Goal: Information Seeking & Learning: Learn about a topic

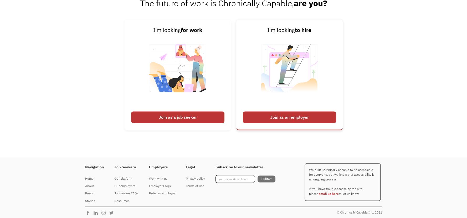
scroll to position [1299, 0]
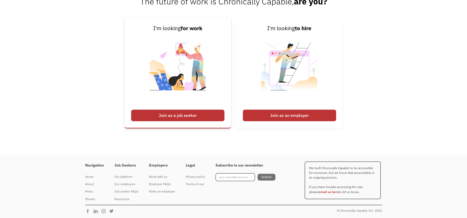
click at [159, 117] on div "Join as a job seeker" at bounding box center [177, 116] width 93 height 12
click at [192, 118] on div "Join as a job seeker" at bounding box center [177, 116] width 93 height 12
click at [121, 191] on div "Job seeker FAQs" at bounding box center [126, 191] width 24 height 6
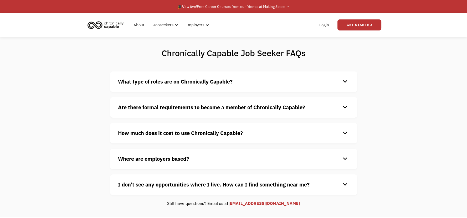
click at [254, 82] on h4 "What type of roles are on Chronically Capable?" at bounding box center [229, 82] width 223 height 8
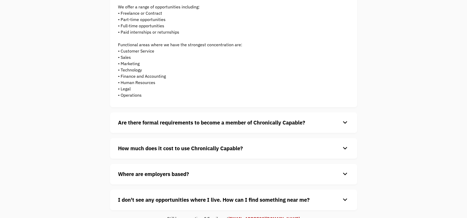
scroll to position [87, 0]
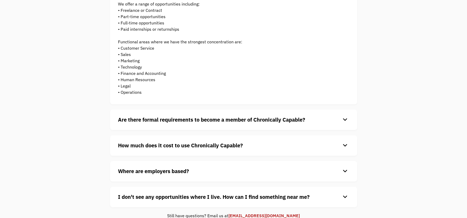
click at [245, 124] on div "Are there formal requirements to become a member of Chronically Capable? keyboa…" at bounding box center [233, 120] width 247 height 20
click at [278, 113] on div "Are there formal requirements to become a member of Chronically Capable? keyboa…" at bounding box center [233, 120] width 247 height 20
click at [288, 121] on strong "Are there formal requirements to become a member of Chronically Capable?" at bounding box center [211, 119] width 187 height 7
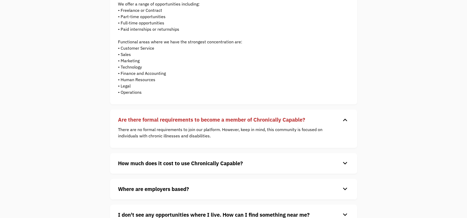
click at [158, 161] on strong "How much does it cost to use Chronically Capable?" at bounding box center [180, 163] width 125 height 7
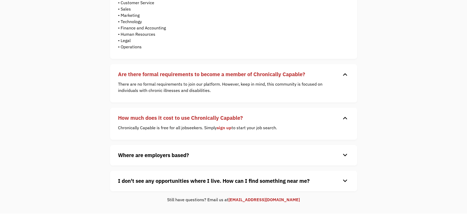
scroll to position [146, 0]
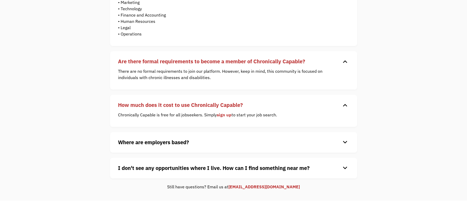
click at [168, 143] on strong "Where are employers based?" at bounding box center [153, 142] width 71 height 7
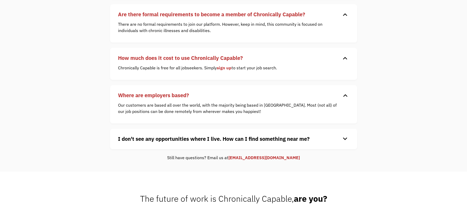
scroll to position [204, 0]
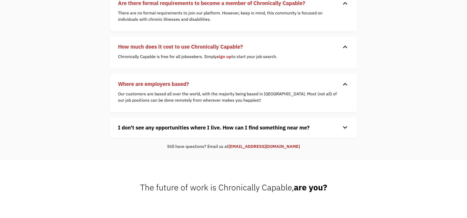
click at [212, 131] on div "I don't see any opportunities where I live. How can I find something near me? k…" at bounding box center [233, 127] width 247 height 20
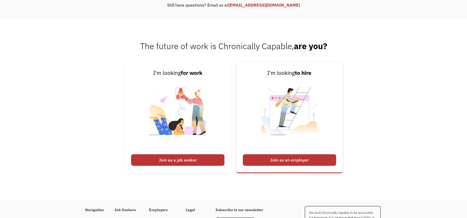
scroll to position [350, 0]
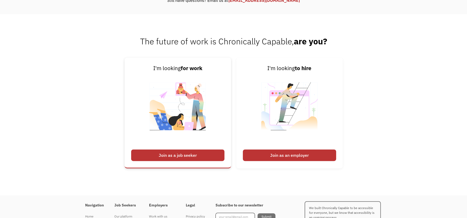
click at [180, 155] on div "Join as a job seeker" at bounding box center [177, 155] width 93 height 12
click at [190, 69] on strong "for work" at bounding box center [192, 68] width 22 height 7
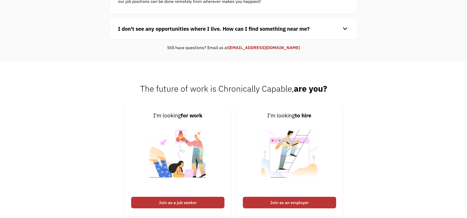
scroll to position [390, 0]
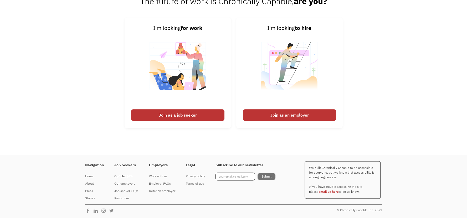
click at [122, 175] on div "Our platform" at bounding box center [126, 176] width 24 height 6
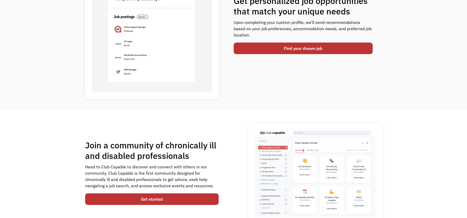
scroll to position [204, 0]
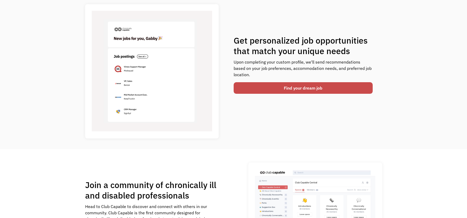
click at [318, 89] on link "Find your dream job" at bounding box center [303, 88] width 139 height 12
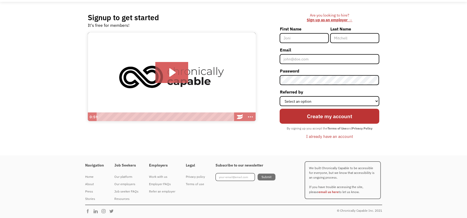
scroll to position [35, 0]
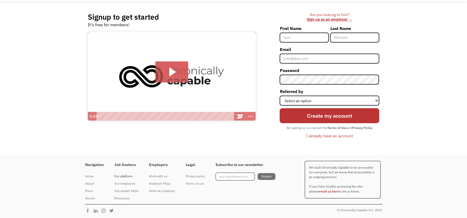
click at [126, 176] on div "Our platform" at bounding box center [126, 176] width 24 height 6
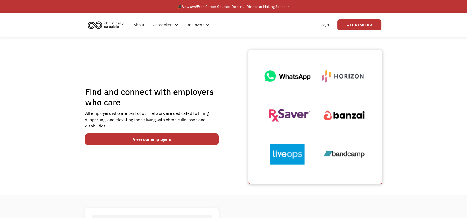
click at [290, 77] on img at bounding box center [315, 117] width 121 height 121
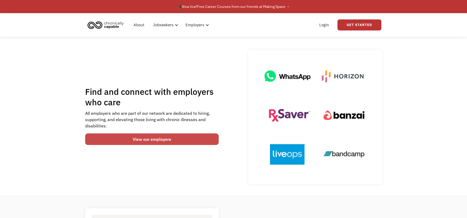
click at [180, 140] on link "View our employers" at bounding box center [152, 139] width 134 height 12
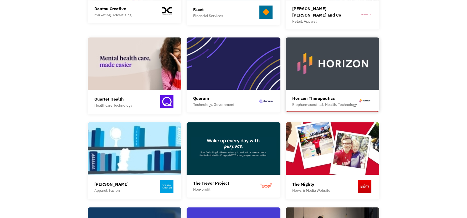
scroll to position [321, 0]
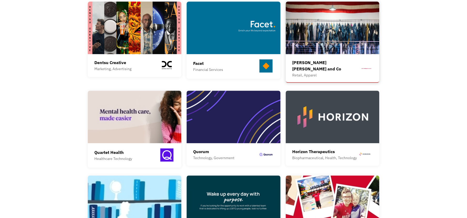
click at [306, 72] on div "Retail, Apparel" at bounding box center [326, 75] width 68 height 6
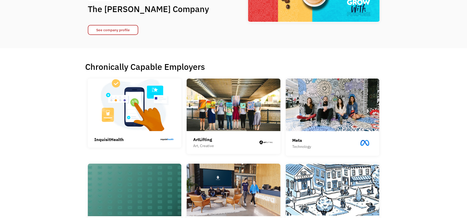
scroll to position [0, 0]
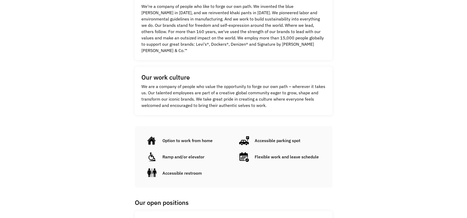
scroll to position [204, 0]
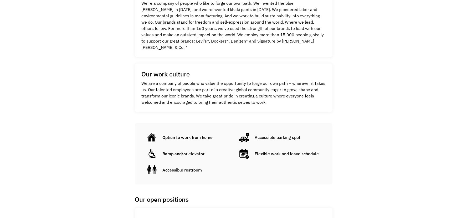
click at [205, 134] on div "Option to work from home" at bounding box center [187, 137] width 50 height 6
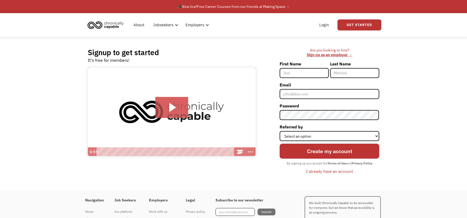
scroll to position [35, 0]
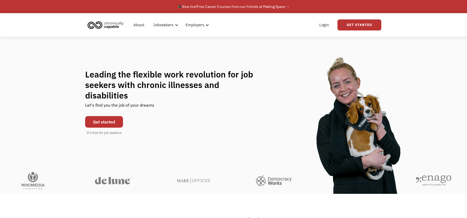
scroll to position [1299, 0]
